Goal: Task Accomplishment & Management: Use online tool/utility

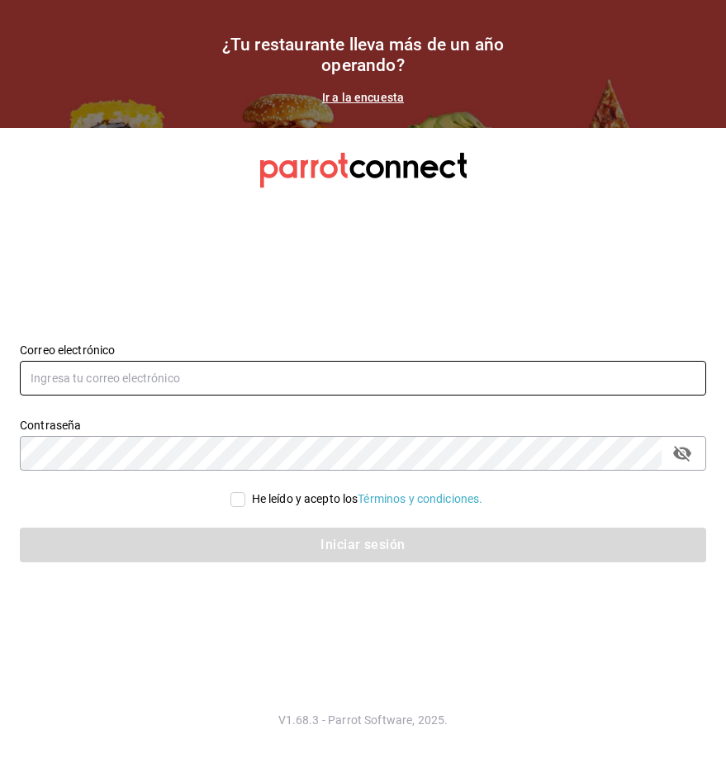
type input "pacososa95@gmail.com"
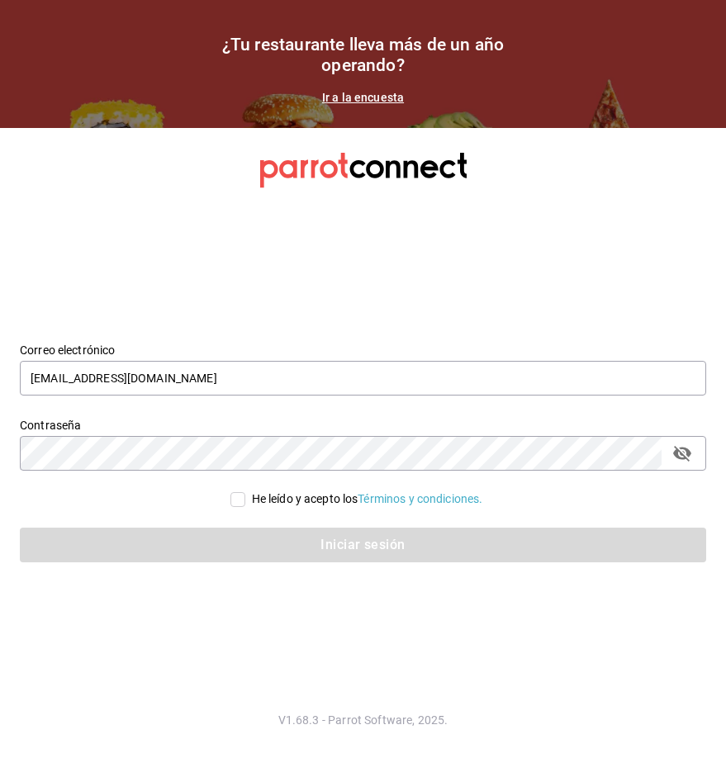
click at [252, 504] on div "He leído y acepto los Términos y condiciones." at bounding box center [367, 498] width 231 height 17
click at [245, 504] on input "He leído y acepto los Términos y condiciones." at bounding box center [237, 499] width 15 height 15
checkbox input "true"
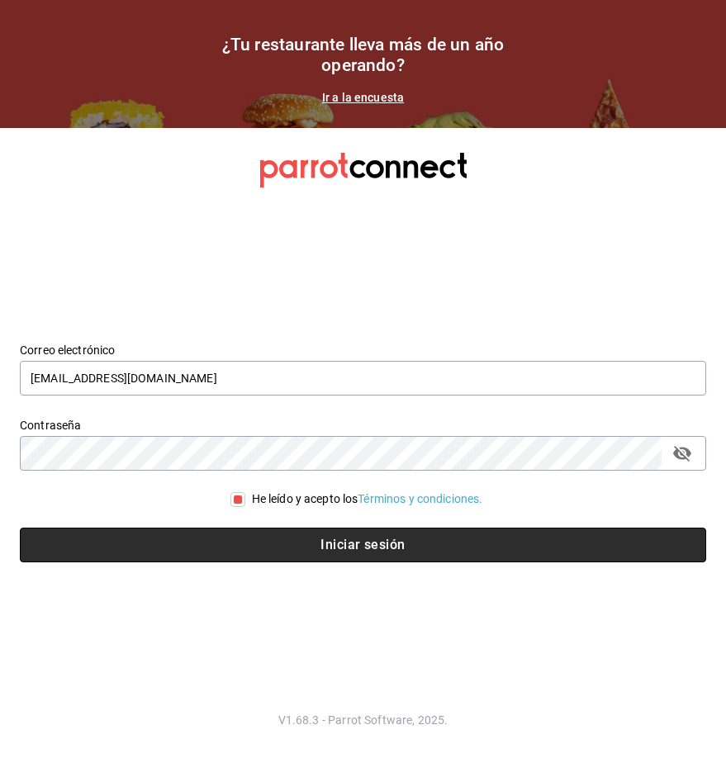
click at [258, 545] on button "Iniciar sesión" at bounding box center [363, 544] width 686 height 35
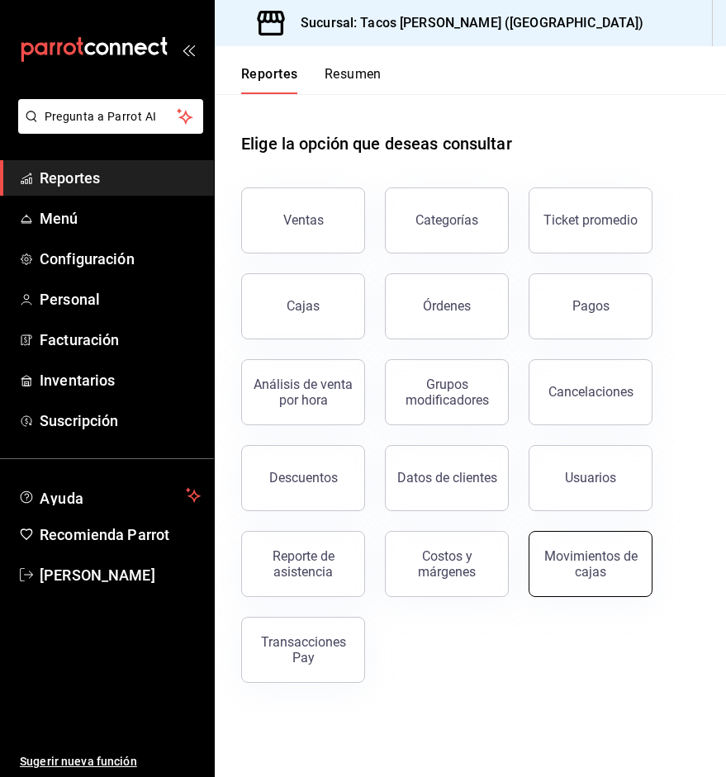
click at [586, 546] on button "Movimientos de cajas" at bounding box center [590, 564] width 124 height 66
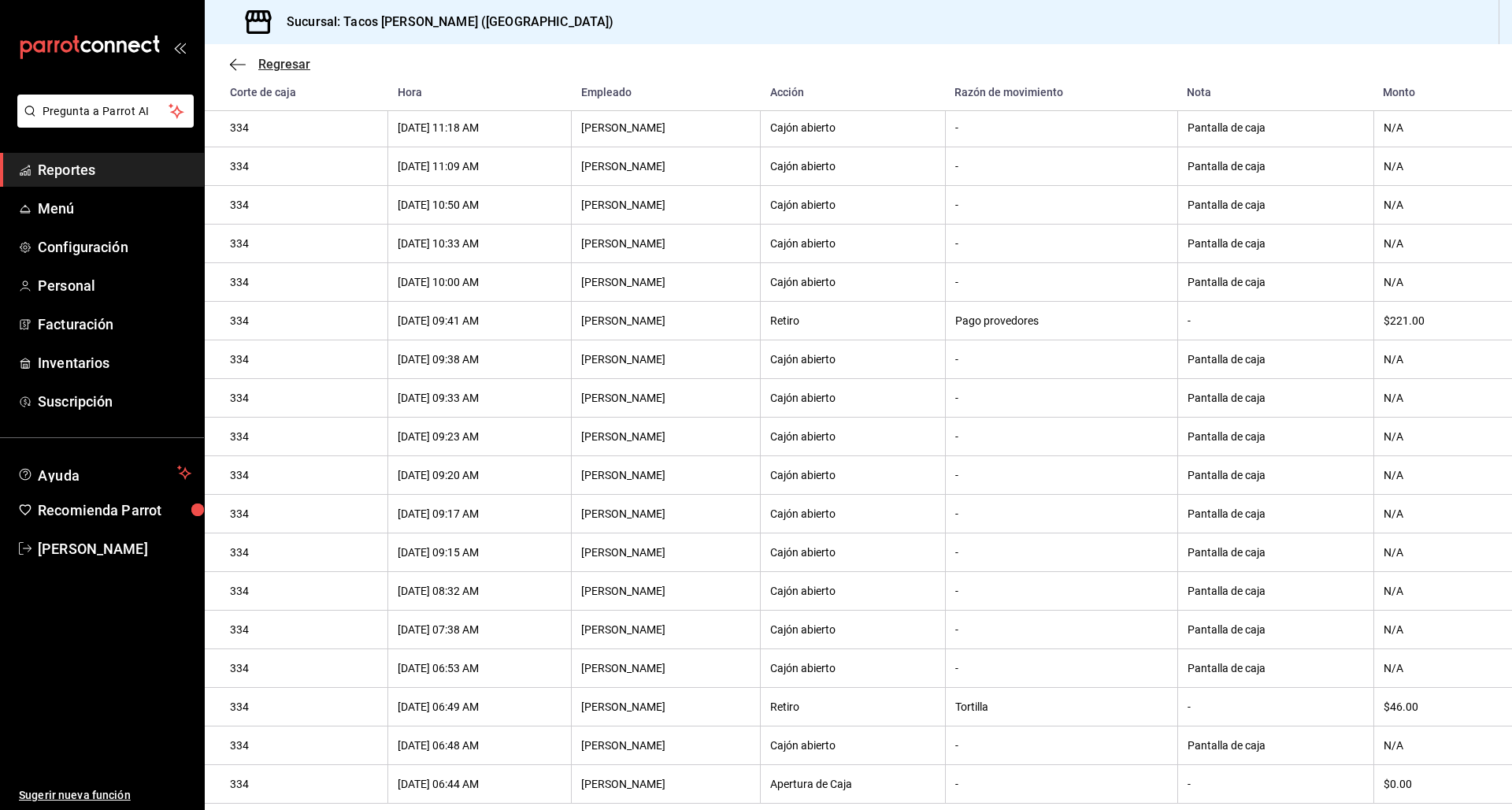
click at [237, 62] on icon "button" at bounding box center [238, 64] width 16 height 14
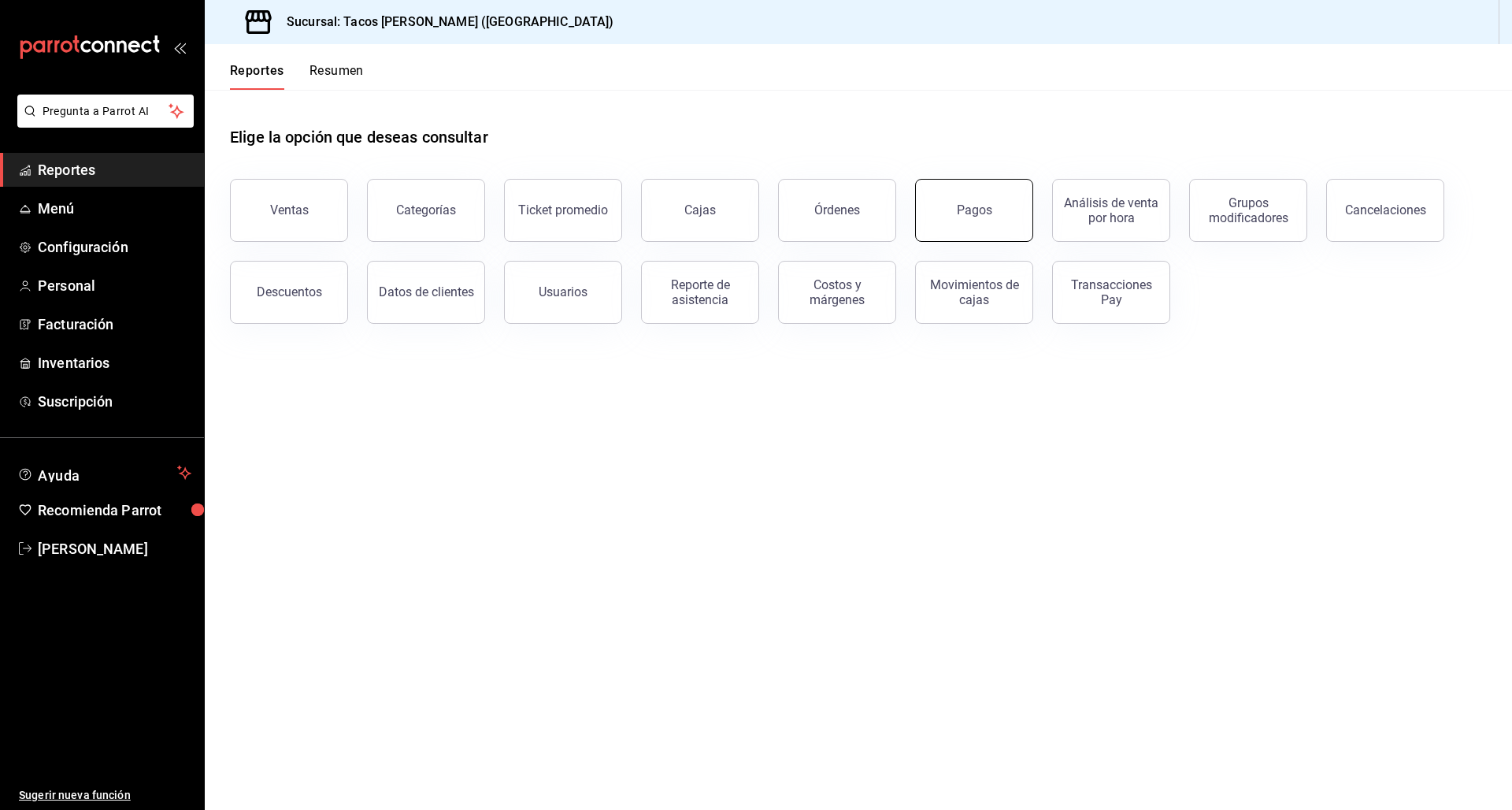
click at [692, 184] on button "Pagos" at bounding box center [974, 210] width 118 height 63
